Goal: Navigation & Orientation: Find specific page/section

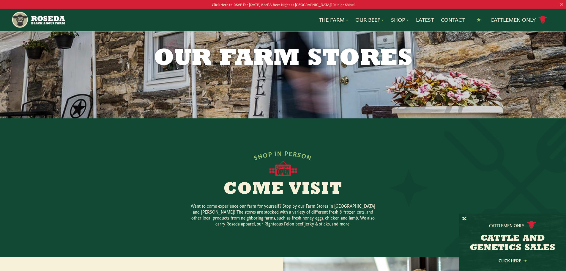
scroll to position [21, 0]
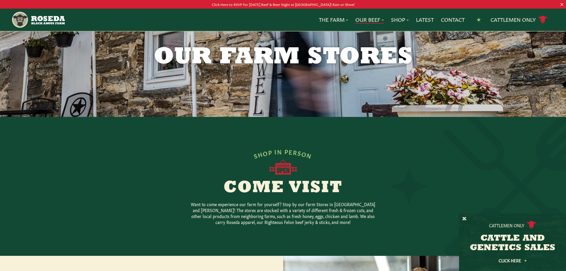
click at [362, 17] on link "Our Beef" at bounding box center [369, 20] width 29 height 8
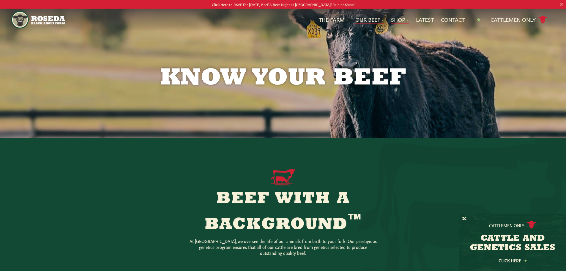
click at [394, 21] on link "Shop" at bounding box center [400, 20] width 18 height 8
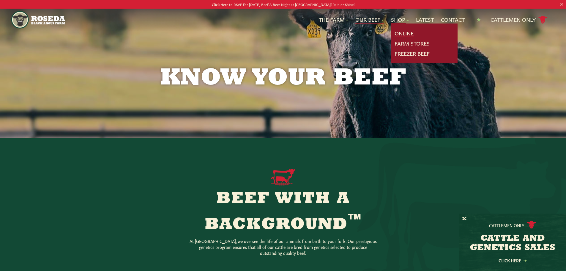
click at [395, 33] on link "Online" at bounding box center [404, 33] width 19 height 8
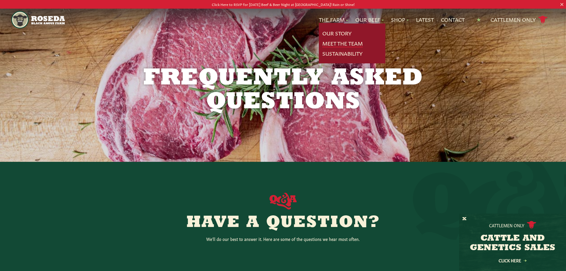
click at [332, 44] on link "Meet The Team" at bounding box center [342, 44] width 40 height 8
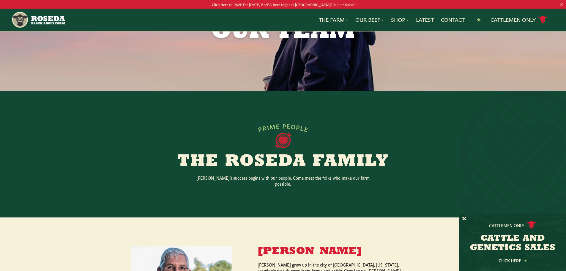
scroll to position [40, 0]
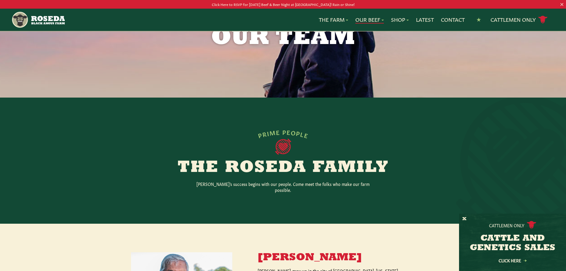
click at [369, 18] on link "Our Beef" at bounding box center [369, 20] width 29 height 8
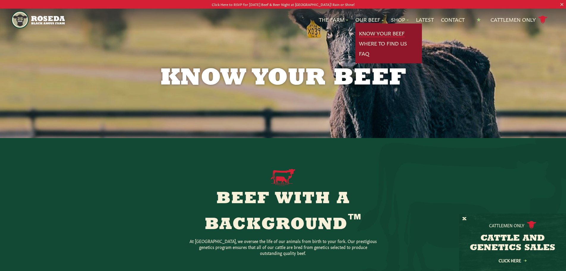
click at [369, 32] on link "Know Your Beef" at bounding box center [382, 33] width 46 height 8
click at [368, 44] on link "Where To Find Us" at bounding box center [383, 44] width 48 height 8
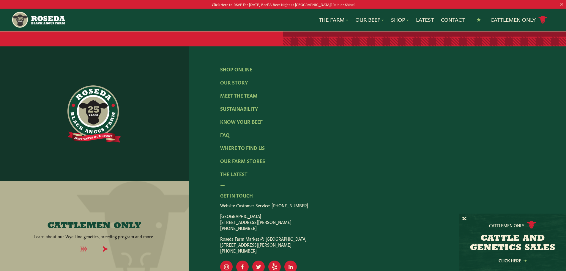
scroll to position [1247, 0]
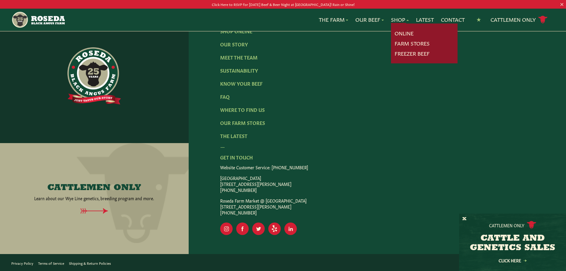
click at [400, 20] on link "Shop" at bounding box center [400, 20] width 18 height 8
click at [400, 45] on link "Farm Stores" at bounding box center [412, 44] width 35 height 8
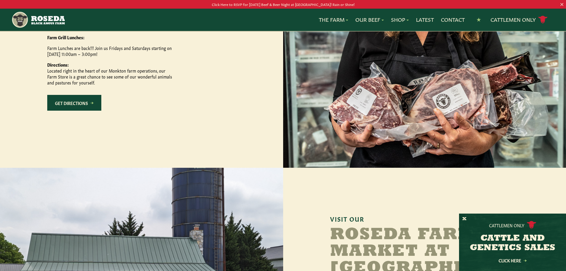
scroll to position [377, 0]
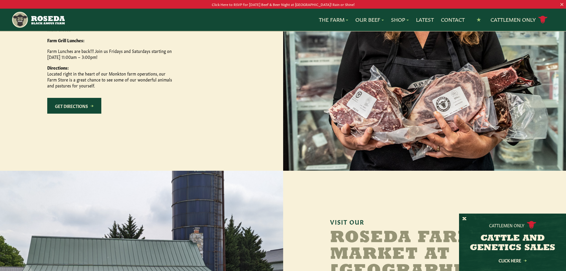
click at [73, 114] on link "Get Directions" at bounding box center [74, 106] width 54 height 16
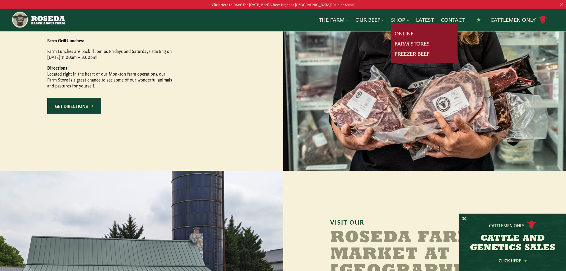
click at [398, 42] on link "Farm Stores" at bounding box center [412, 44] width 35 height 8
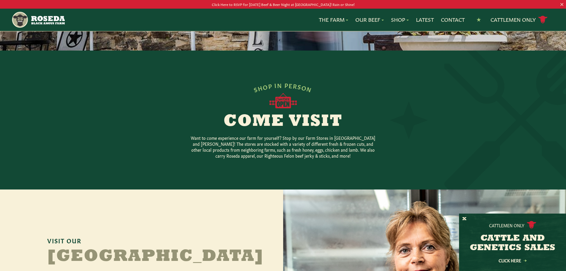
scroll to position [78, 0]
